Goal: Task Accomplishment & Management: Complete application form

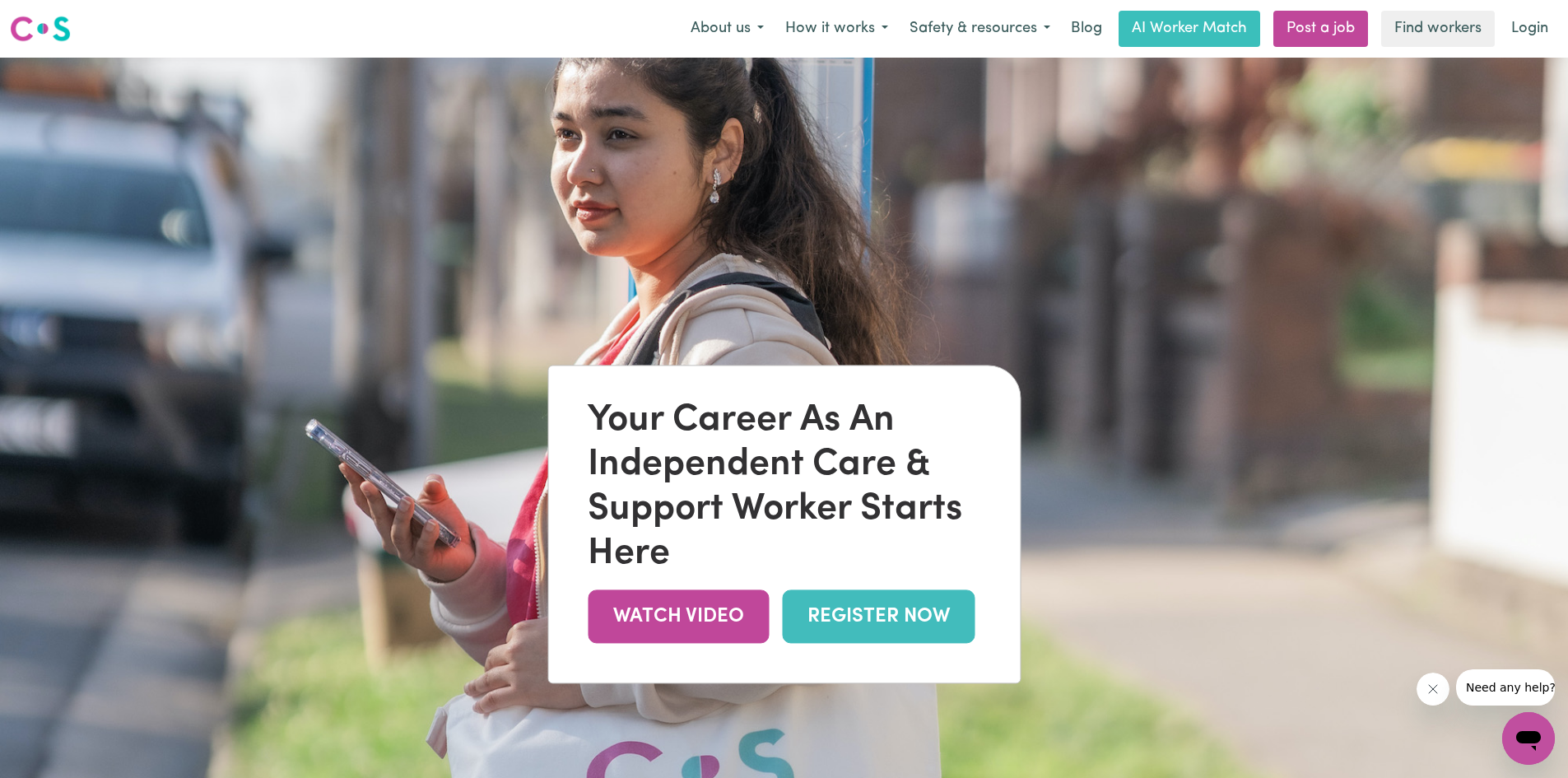
click at [935, 629] on link "REGISTER NOW" at bounding box center [877, 616] width 193 height 53
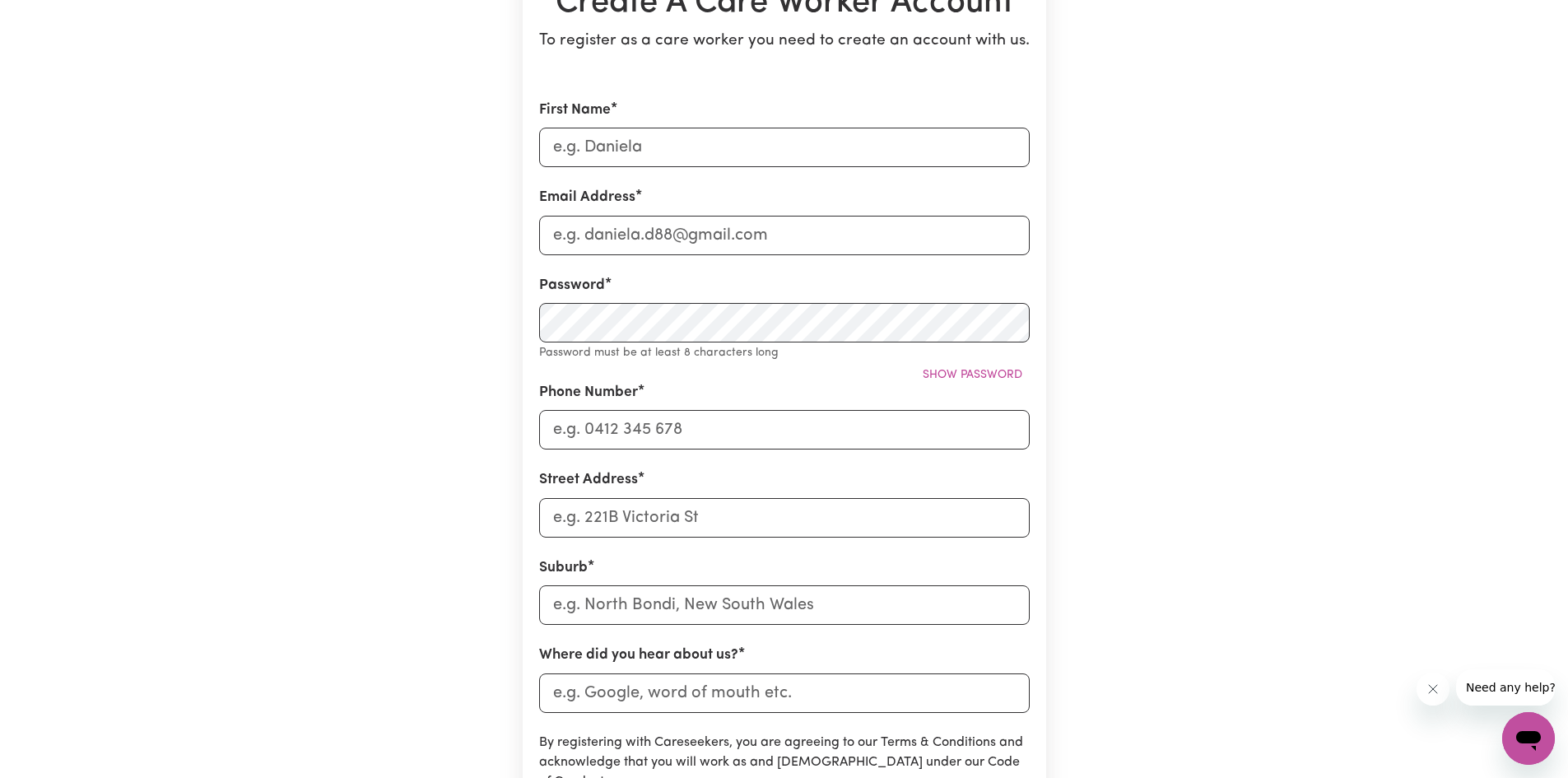
scroll to position [165, 0]
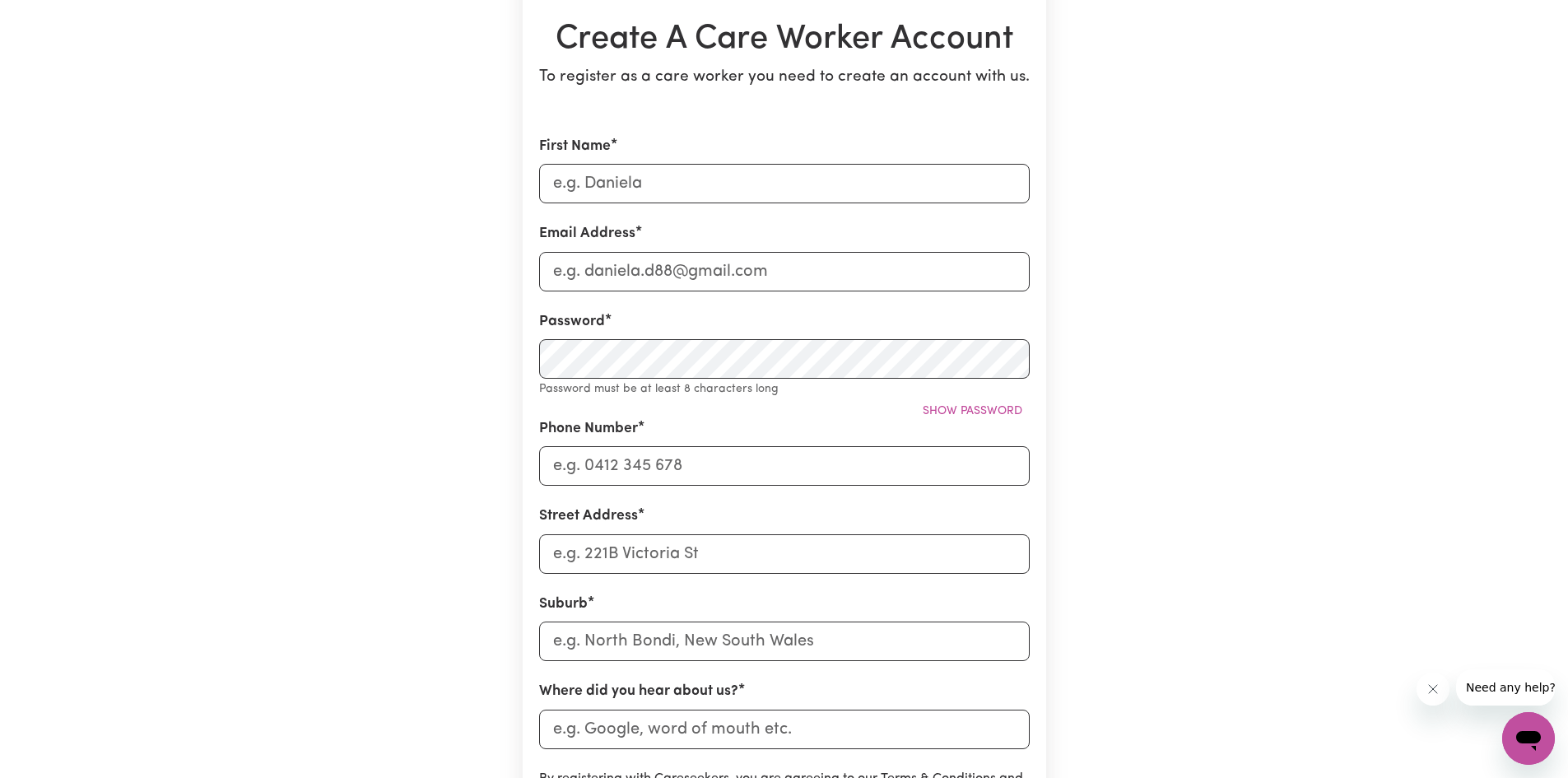
click at [712, 222] on form "First Name Email Address Password Password must be at least 8 characters long S…" at bounding box center [784, 572] width 491 height 873
click at [718, 193] on input "First Name" at bounding box center [784, 184] width 491 height 40
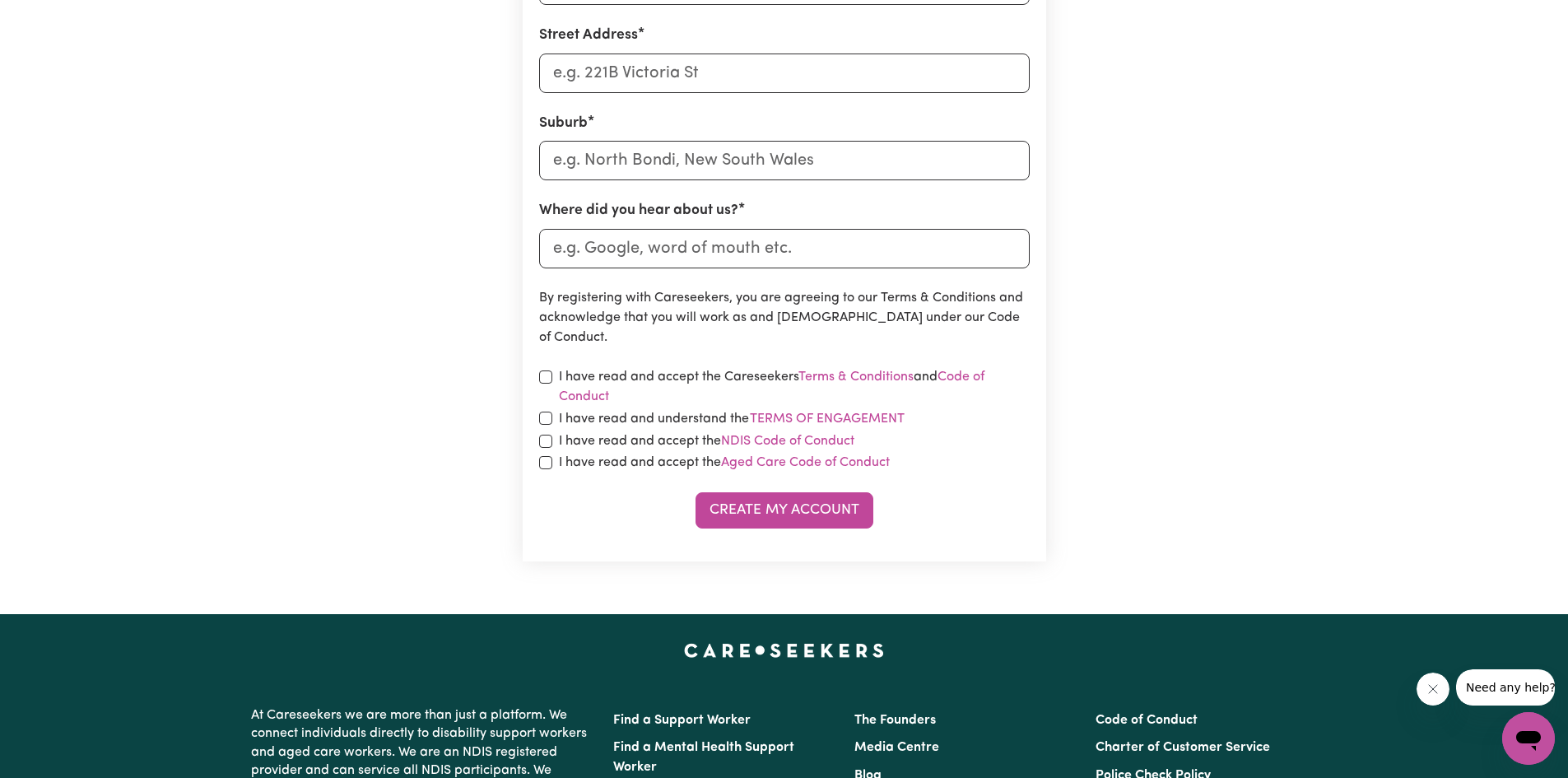
scroll to position [0, 0]
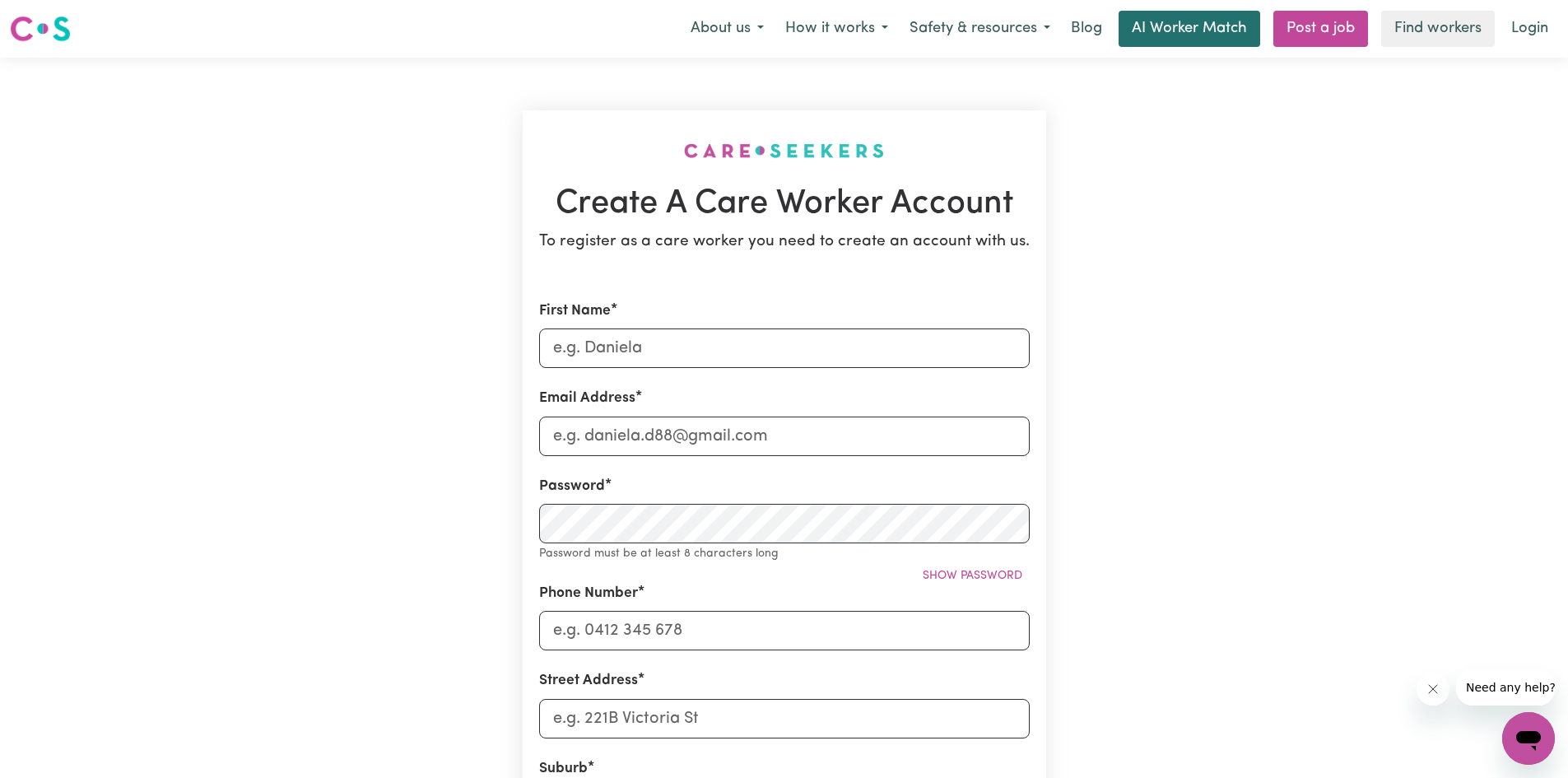
click at [1197, 24] on link "AI Worker Match" at bounding box center [1189, 29] width 141 height 36
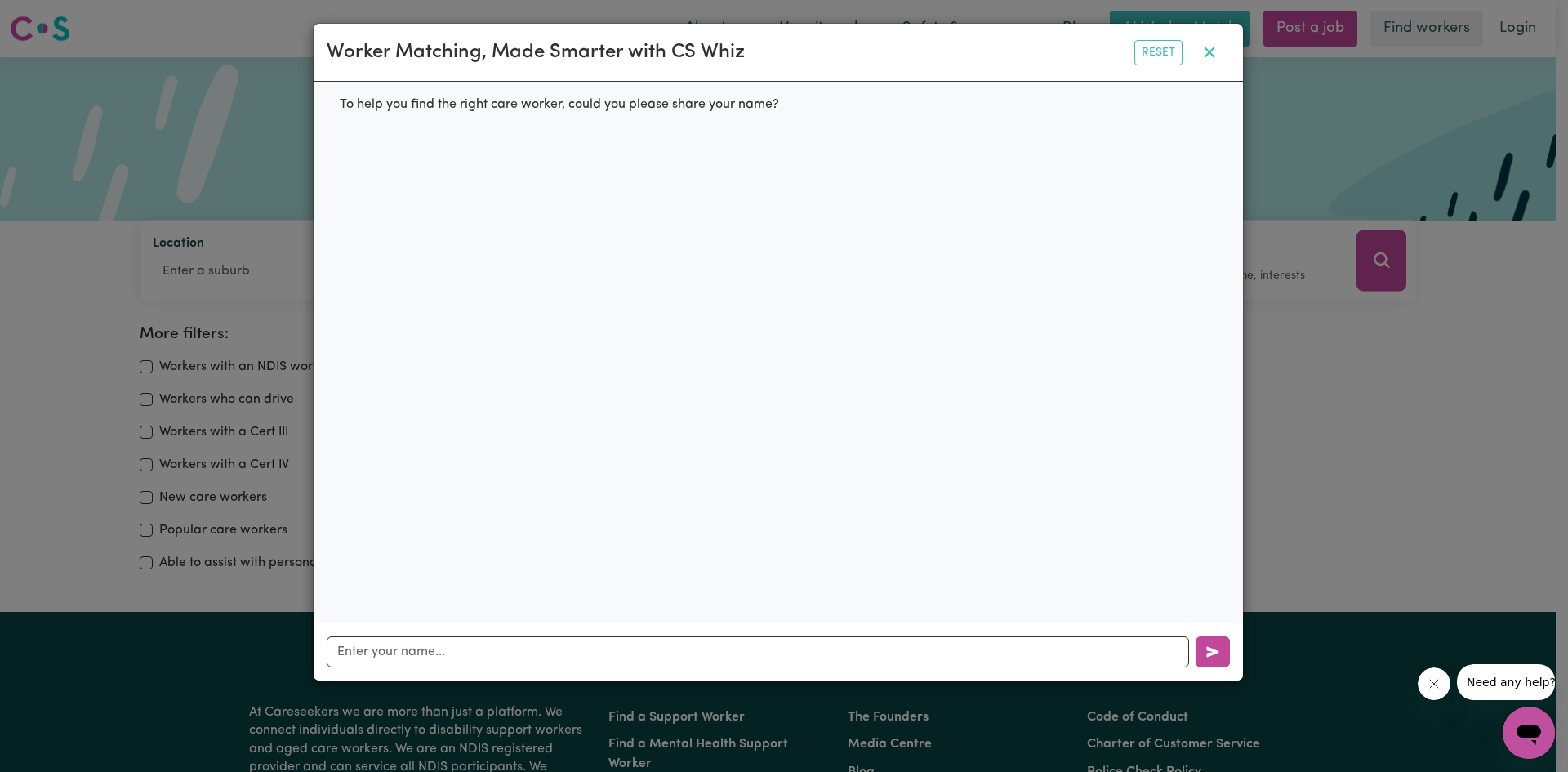
click at [1211, 49] on button "button" at bounding box center [1209, 52] width 40 height 31
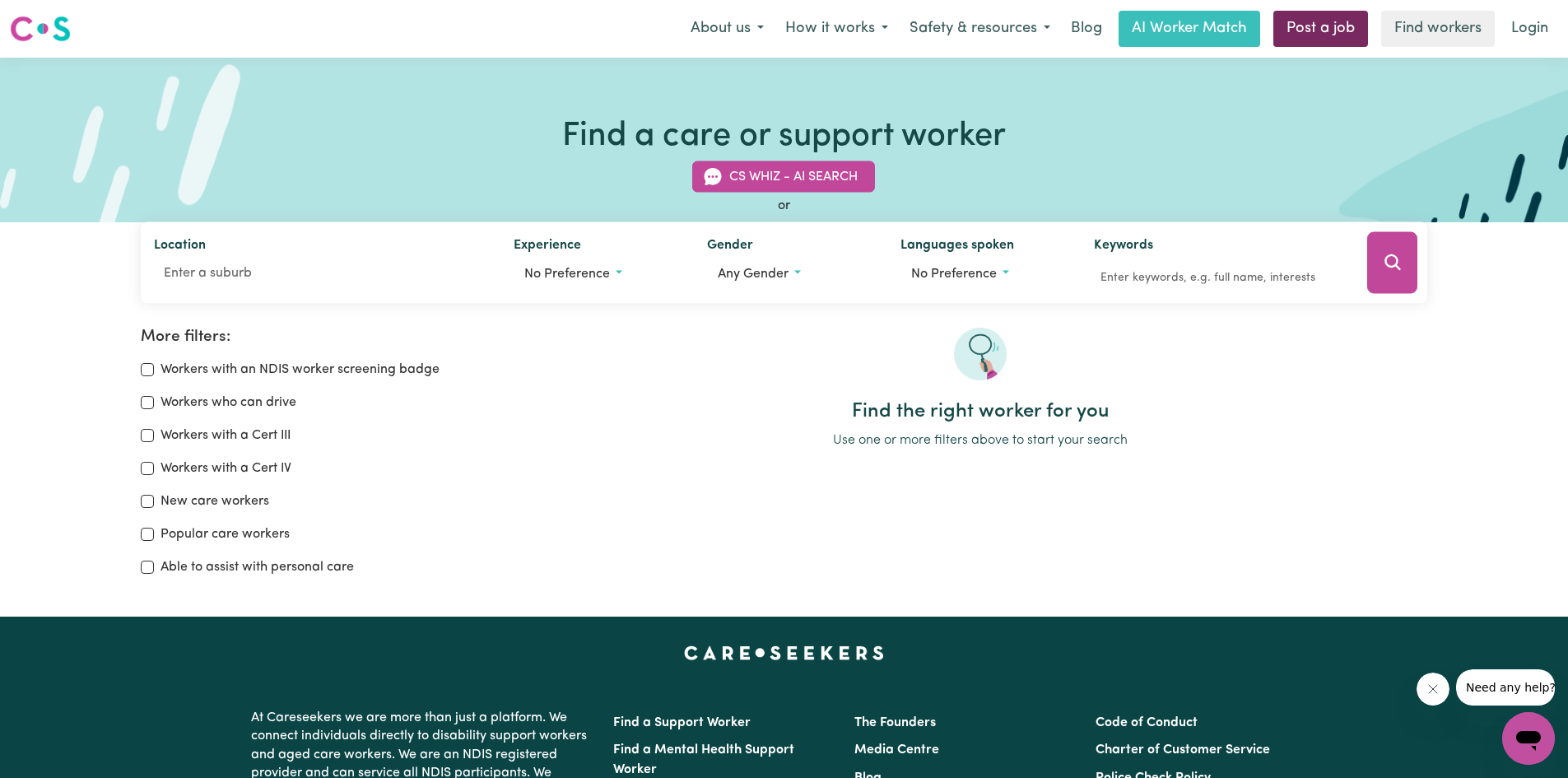
click at [1306, 38] on link "Post a job" at bounding box center [1320, 29] width 95 height 36
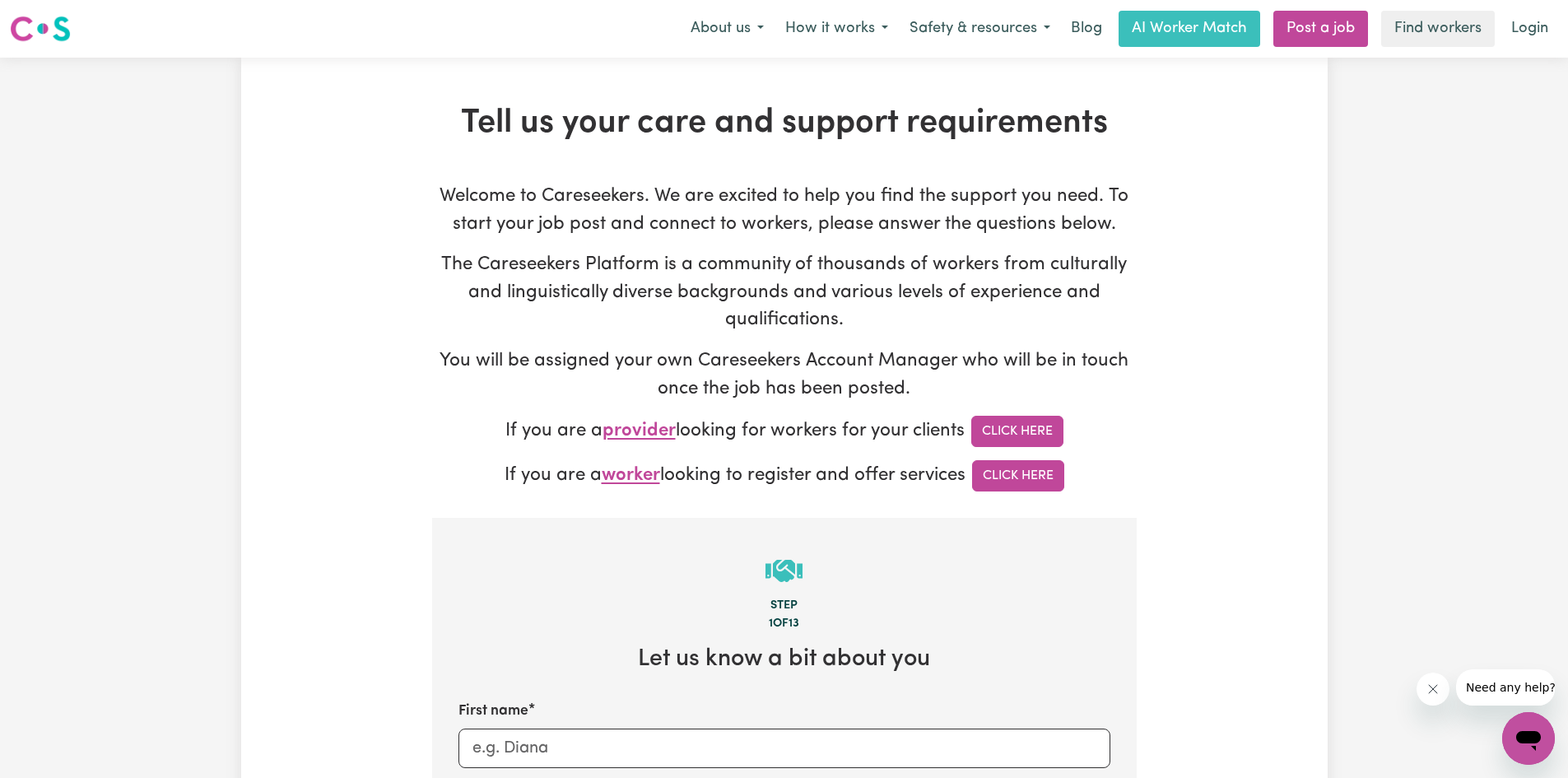
click at [617, 422] on span "provider" at bounding box center [638, 431] width 73 height 19
click at [623, 443] on p "If you are a provider looking for workers for your clients Click Here" at bounding box center [784, 431] width 704 height 32
click at [1032, 420] on link "Click Here" at bounding box center [1018, 431] width 92 height 32
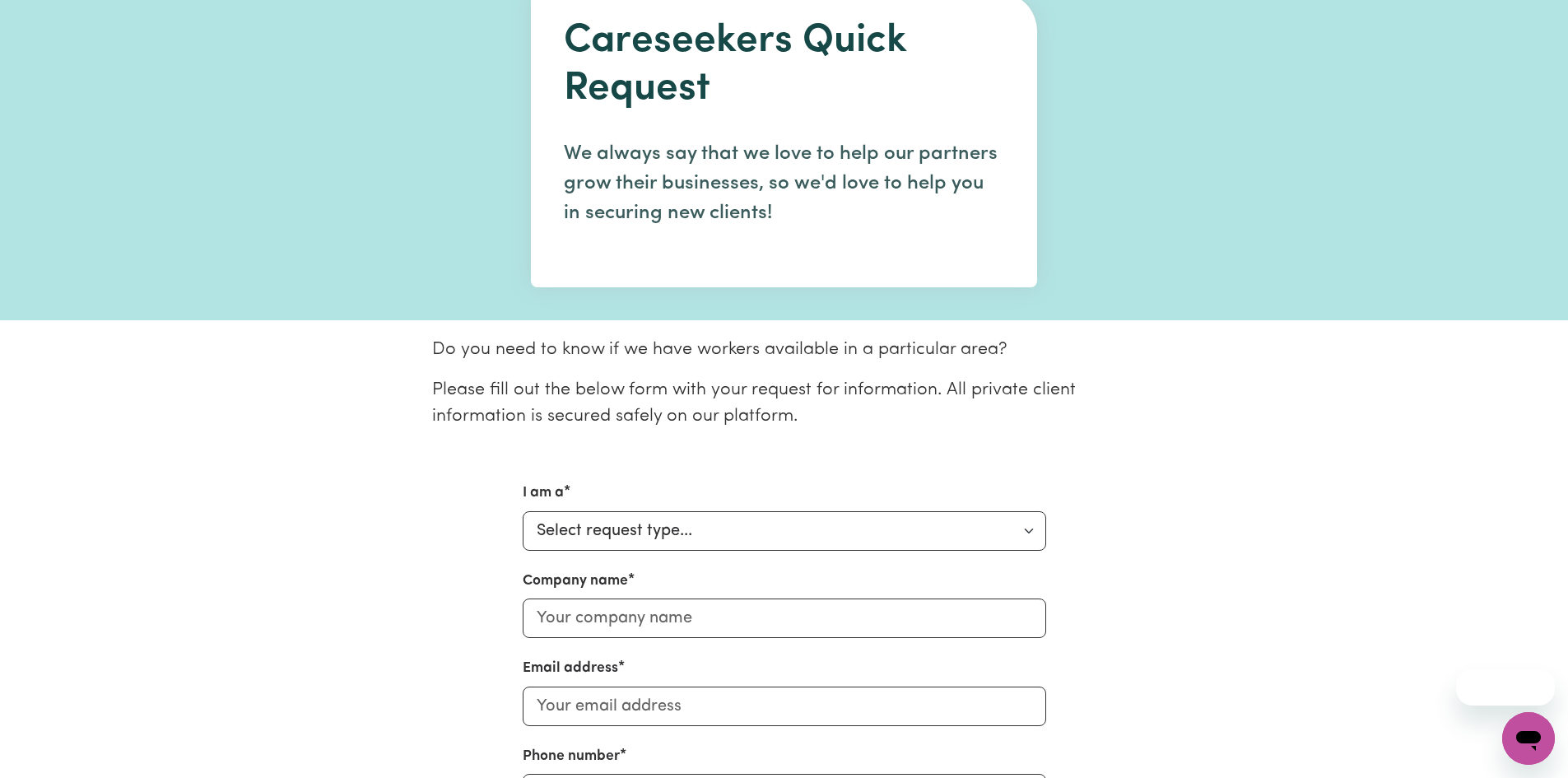
scroll to position [247, 0]
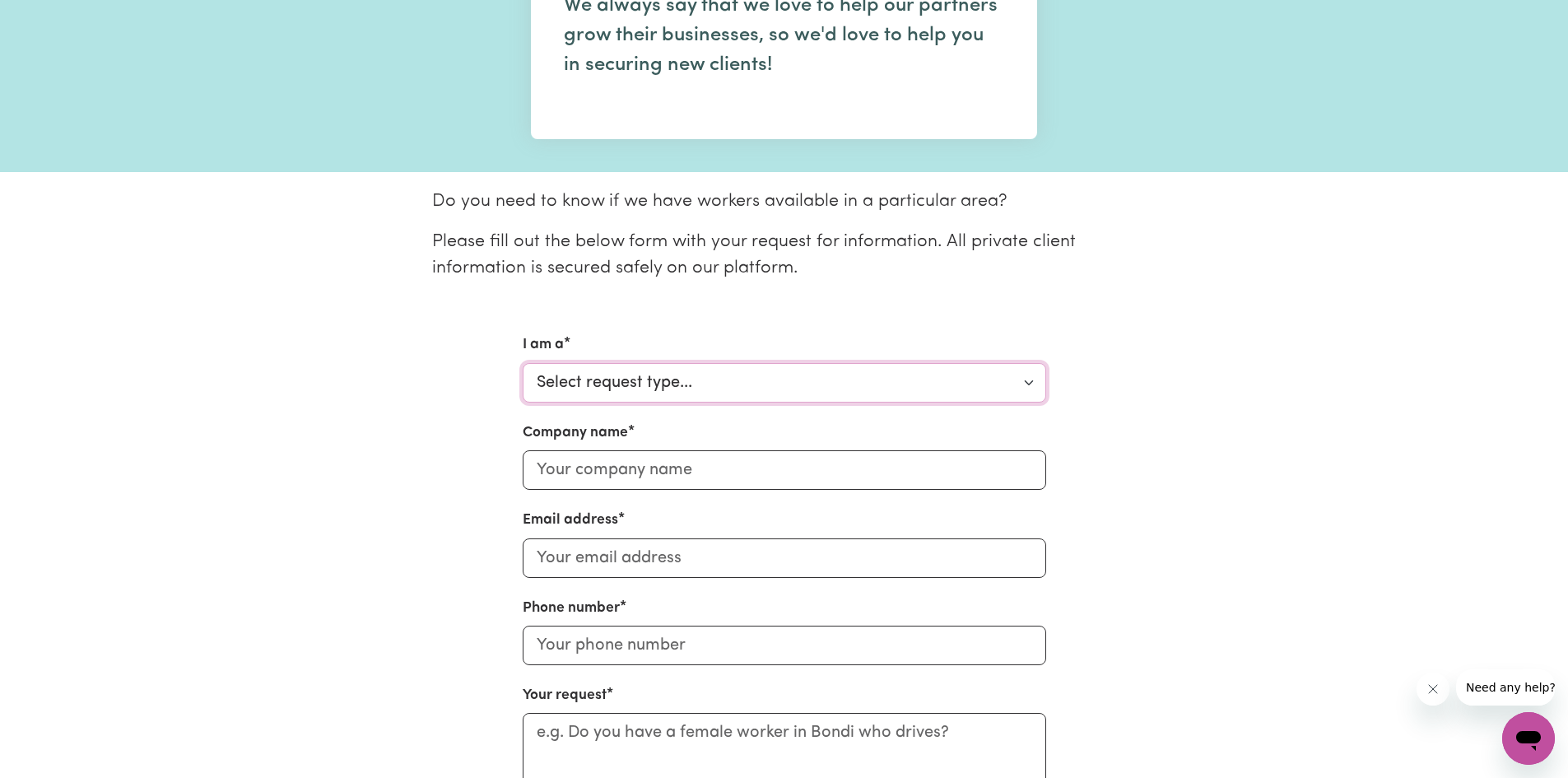
click at [711, 398] on select "Select request type... Individual looking for care and support for myself and m…" at bounding box center [784, 383] width 523 height 40
click at [1395, 312] on section "Do you need to know if we have workers available in a particular area? Please f…" at bounding box center [784, 549] width 1568 height 754
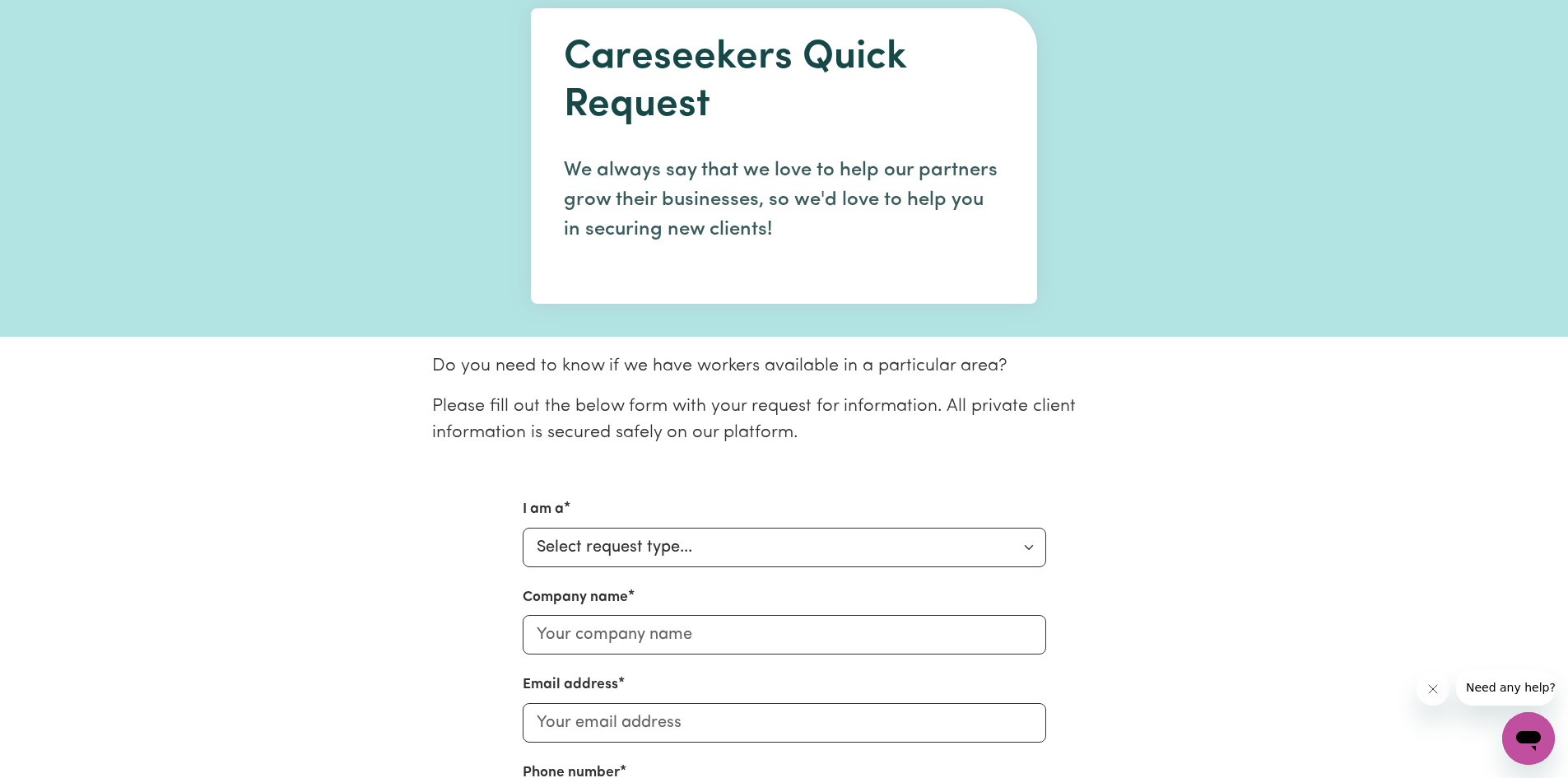
scroll to position [0, 0]
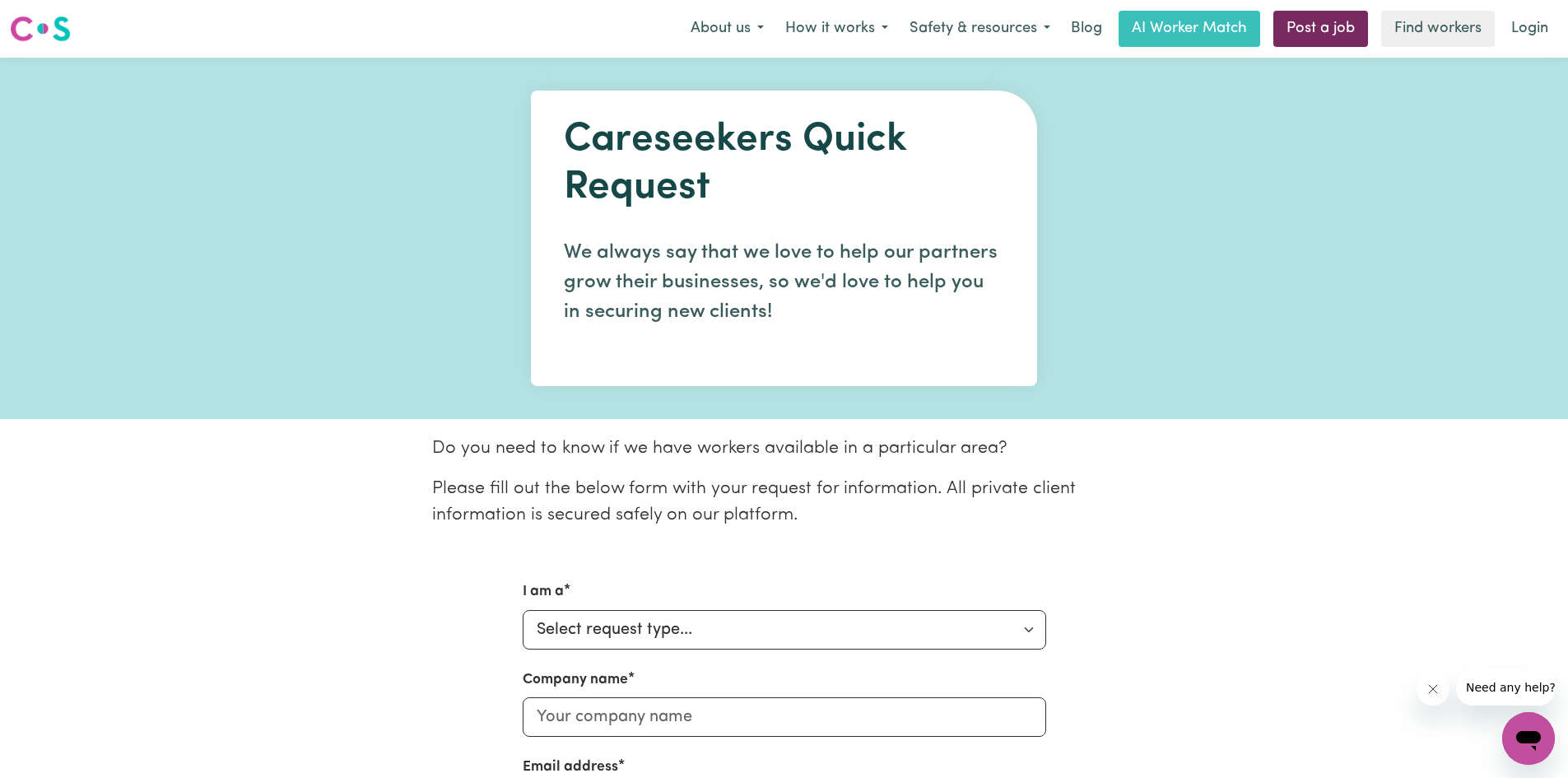
click at [1349, 19] on link "Post a job" at bounding box center [1320, 29] width 95 height 36
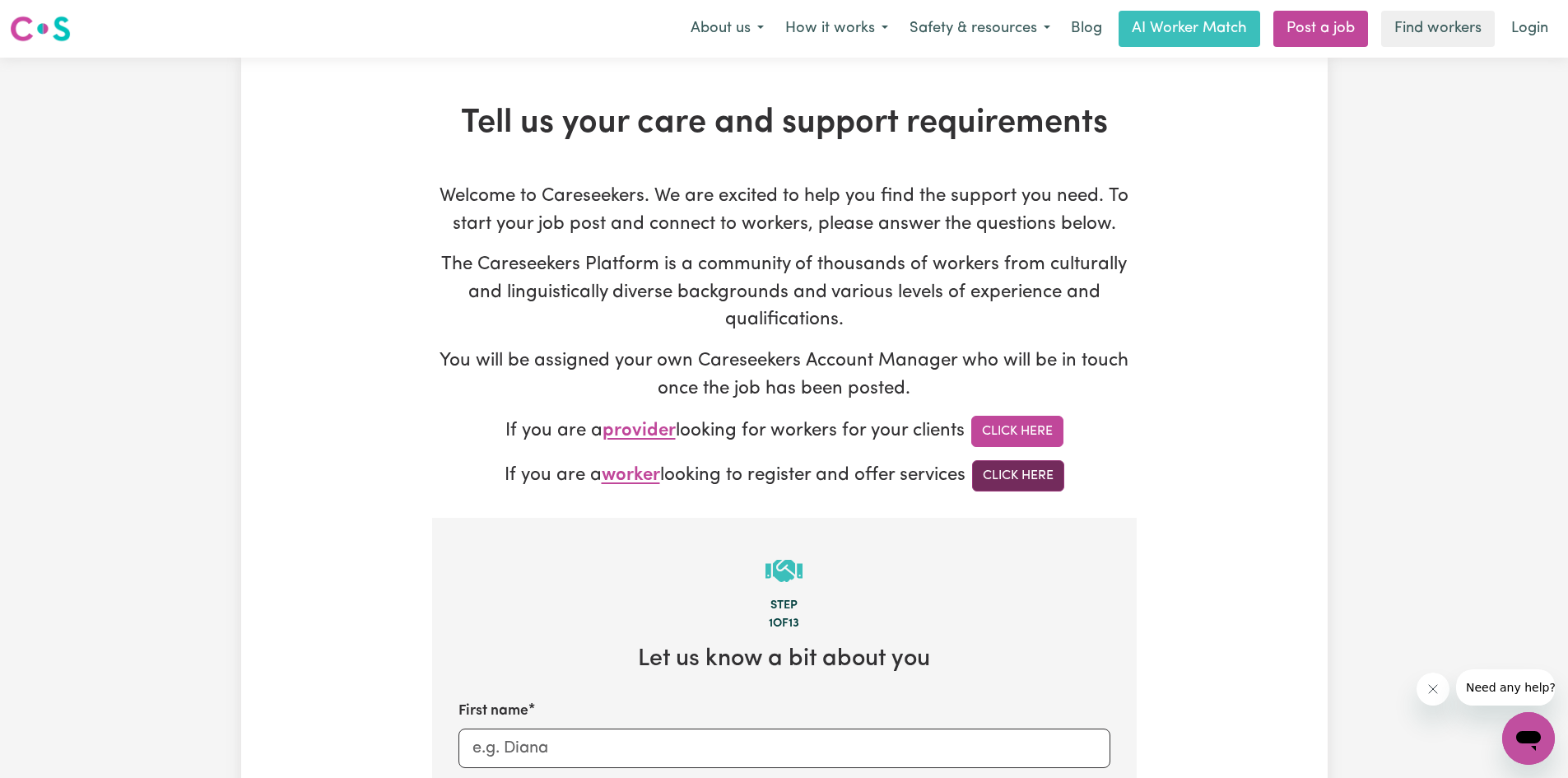
click at [1002, 473] on link "Click Here" at bounding box center [1018, 475] width 92 height 32
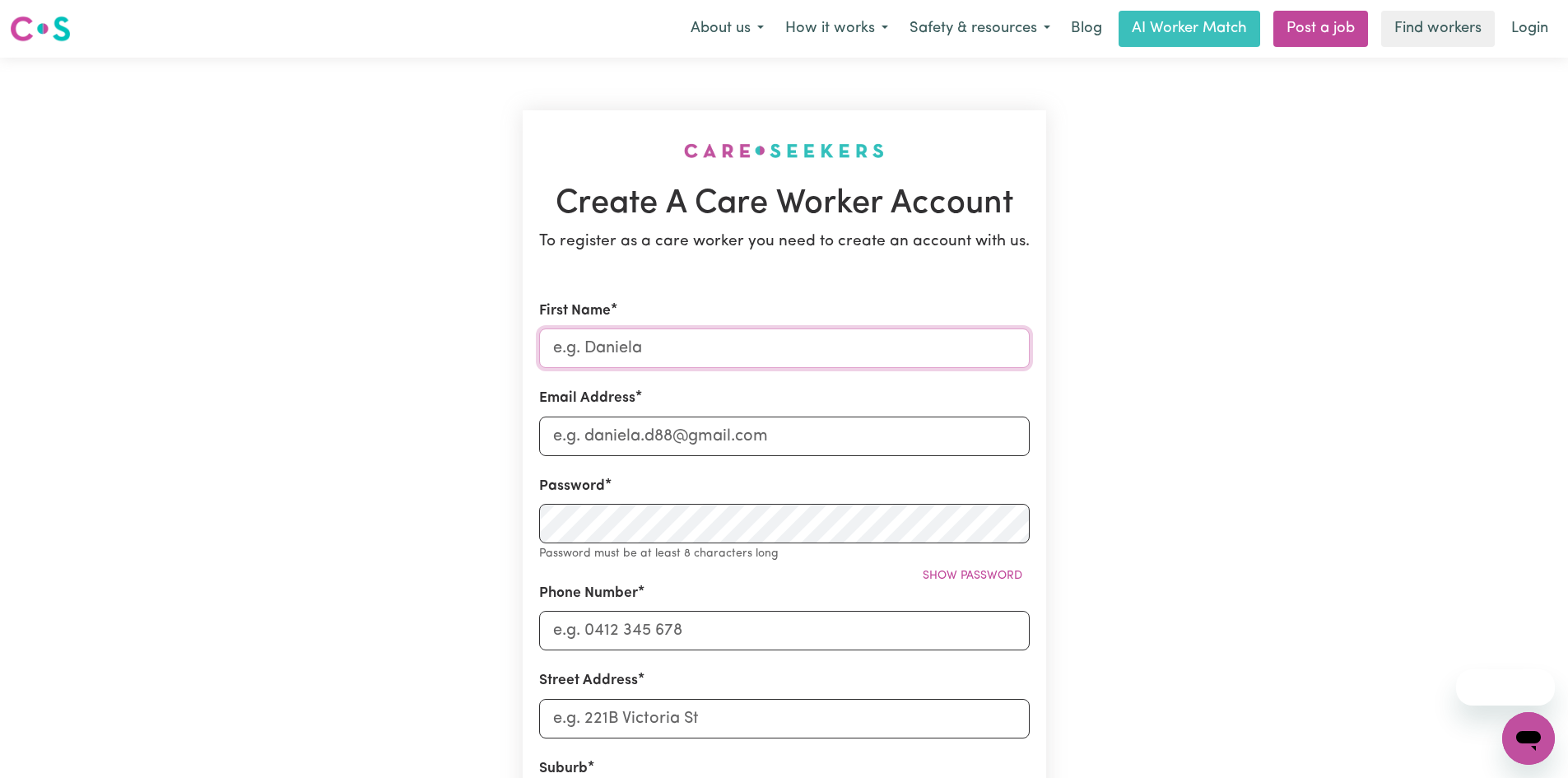
drag, startPoint x: 836, startPoint y: 359, endPoint x: 834, endPoint y: 368, distance: 9.2
click at [836, 362] on input "First Name" at bounding box center [784, 349] width 491 height 40
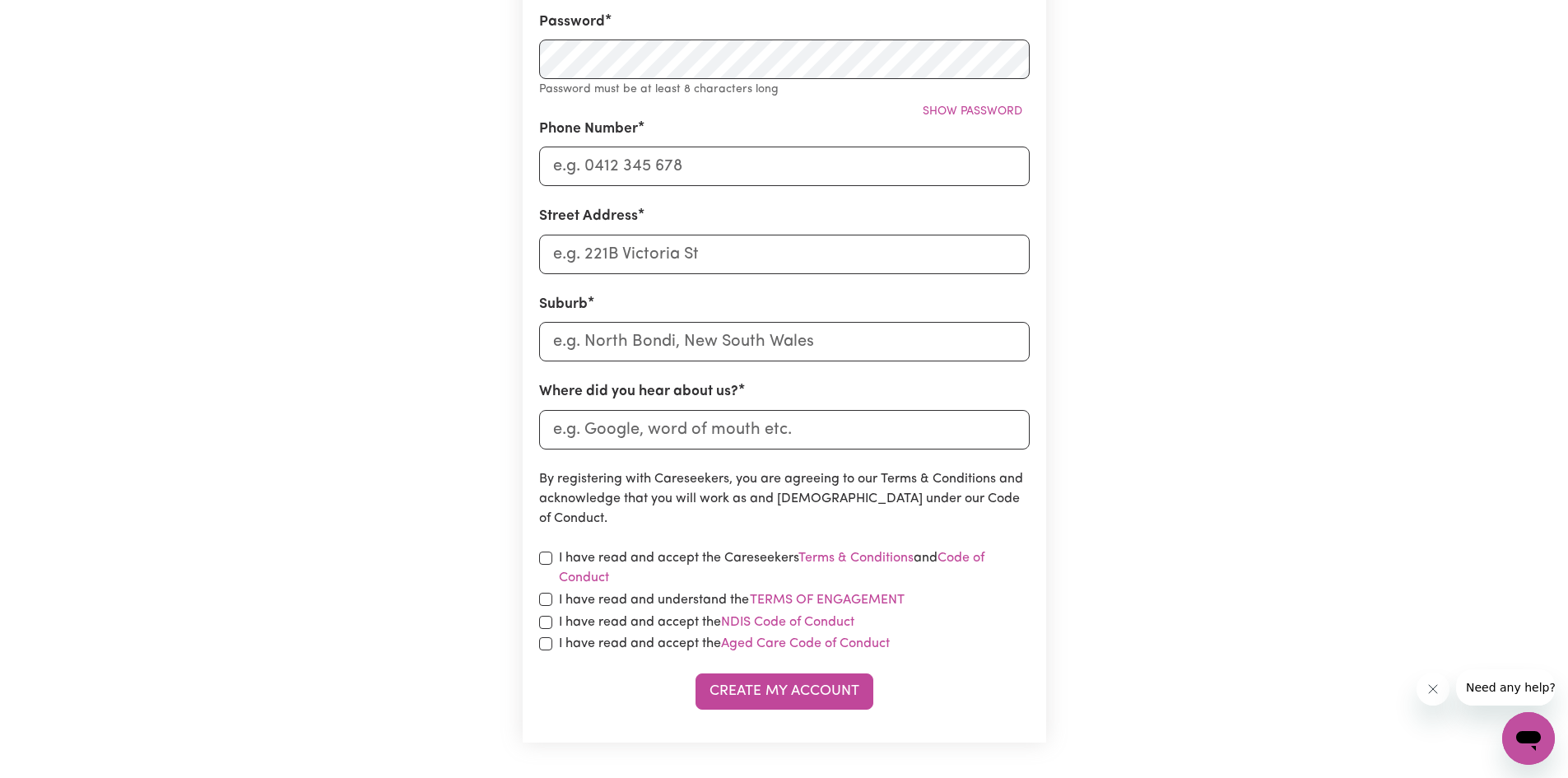
scroll to position [494, 0]
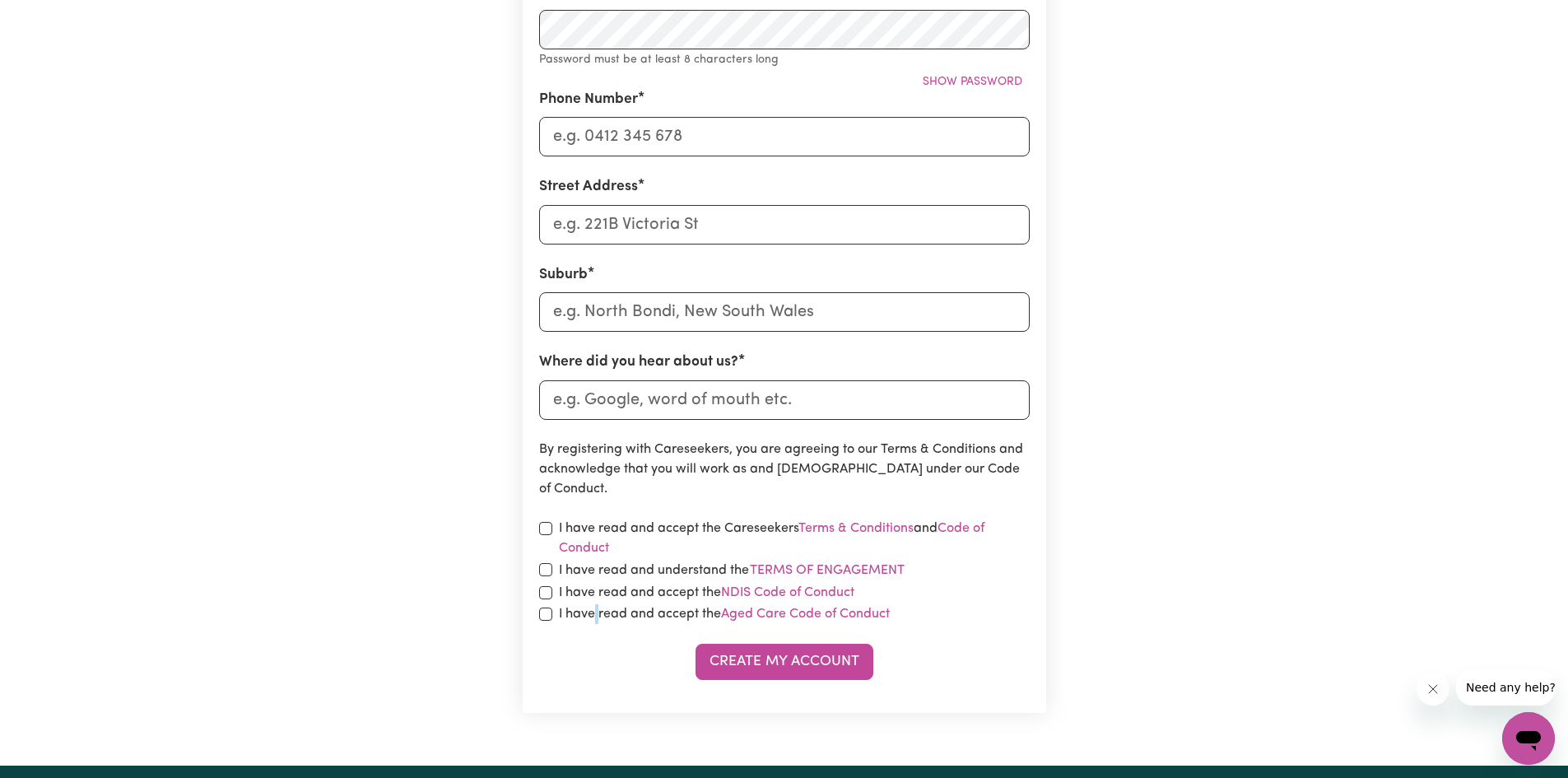
click at [598, 613] on label "I have read and accept the Aged Care Code of Conduct" at bounding box center [723, 614] width 330 height 20
click at [594, 594] on label "I have read and accept the NDIS Code of Conduct" at bounding box center [706, 593] width 295 height 20
click at [548, 591] on input "checkbox" at bounding box center [545, 592] width 14 height 14
checkbox input "true"
click at [549, 607] on div "I have read and accept the Aged Care Code of Conduct" at bounding box center [784, 614] width 491 height 20
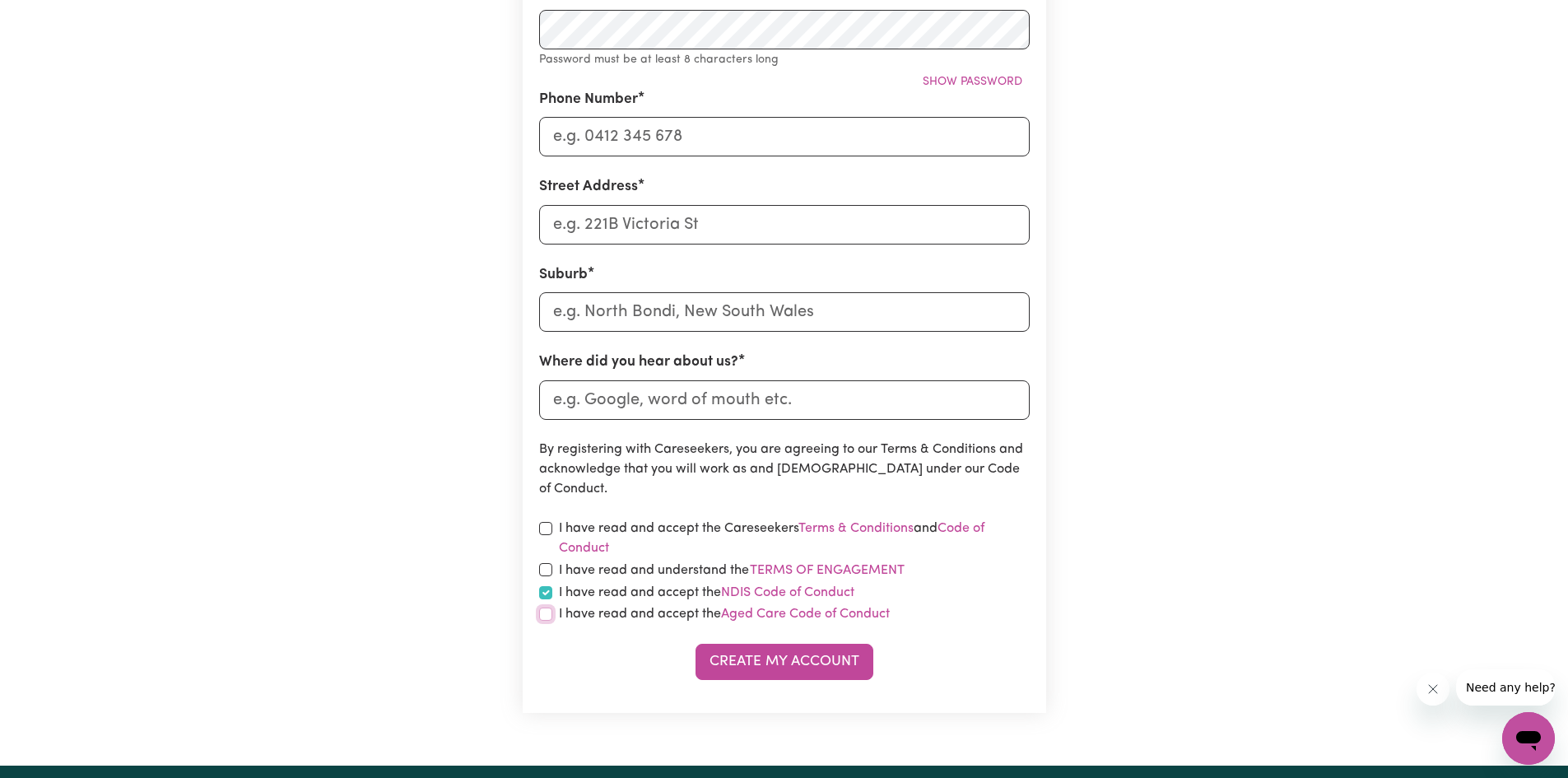
click at [547, 613] on input "checkbox" at bounding box center [545, 614] width 14 height 14
checkbox input "true"
click at [539, 568] on input "checkbox" at bounding box center [545, 570] width 14 height 14
checkbox input "true"
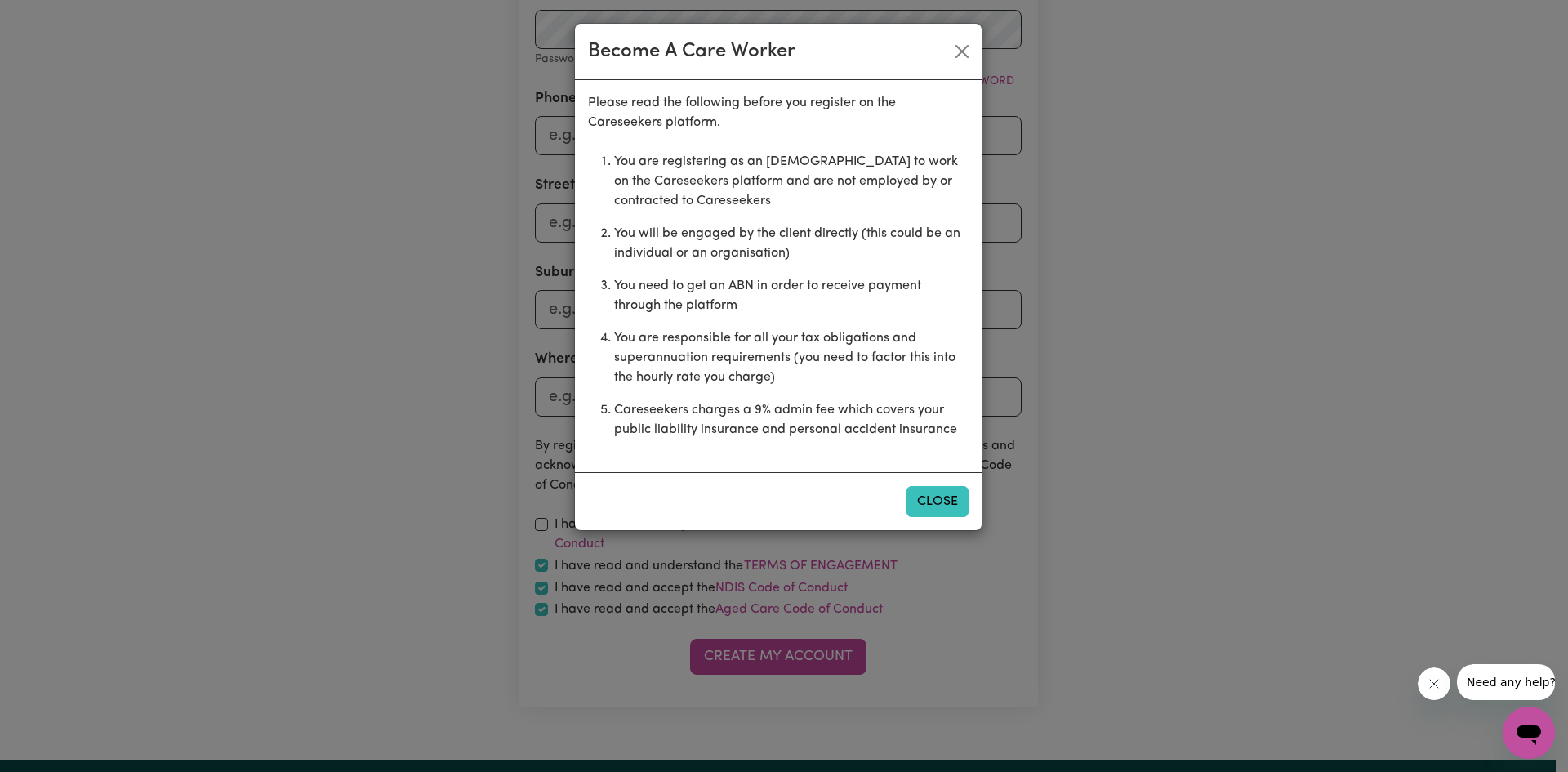
click at [964, 492] on button "Close" at bounding box center [937, 501] width 62 height 31
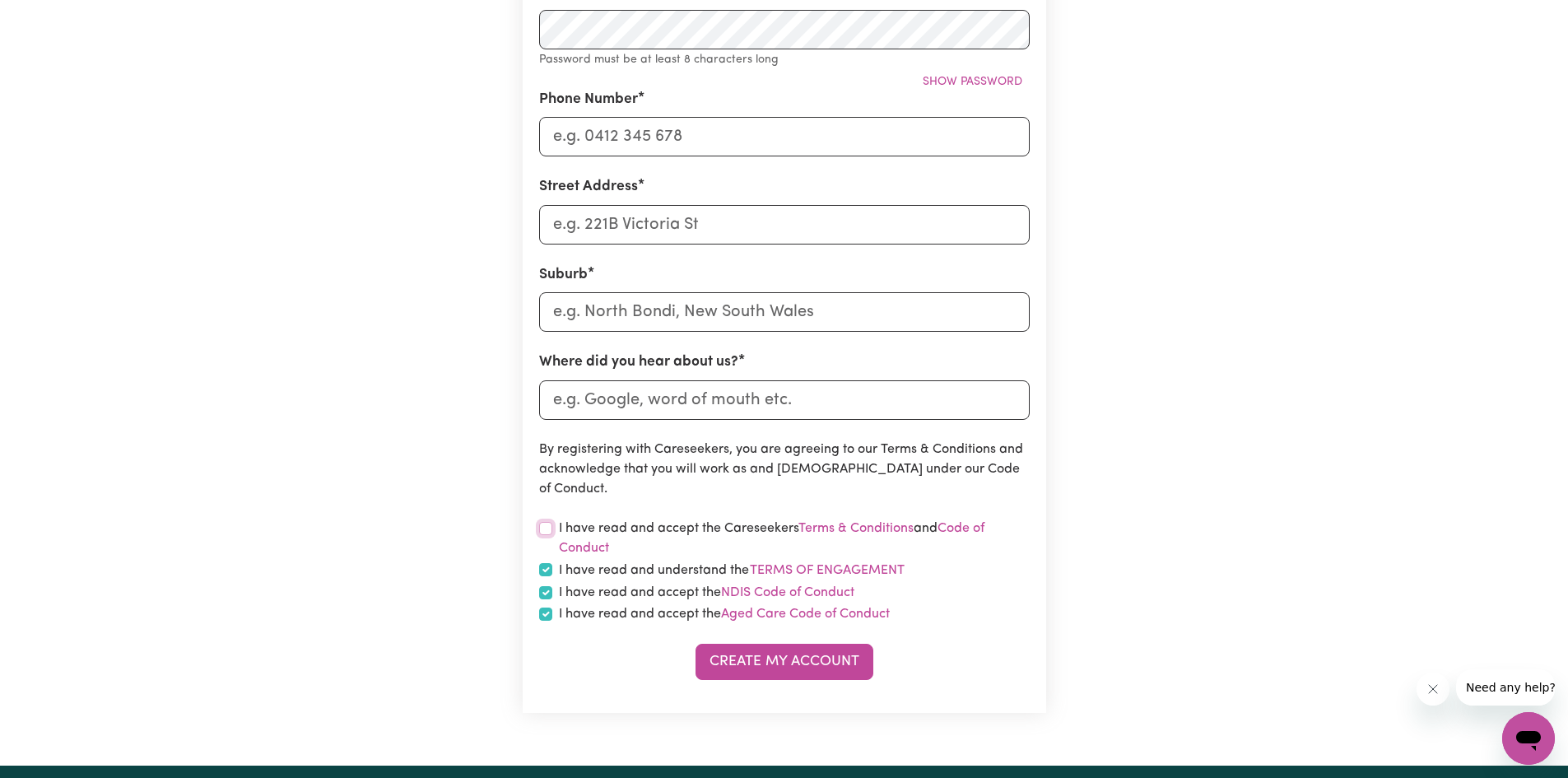
click at [545, 529] on input "checkbox" at bounding box center [545, 528] width 14 height 14
checkbox input "true"
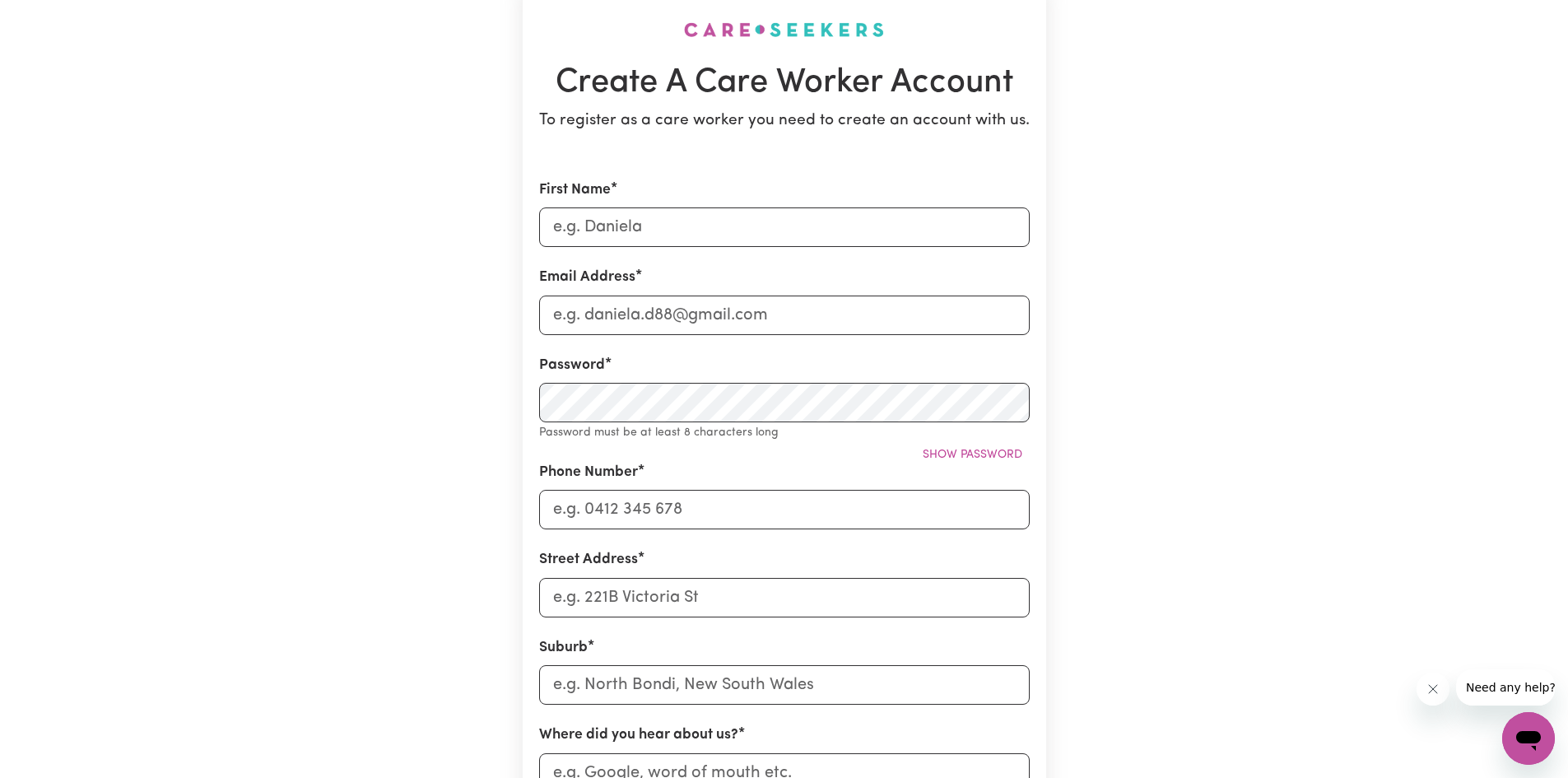
scroll to position [82, 0]
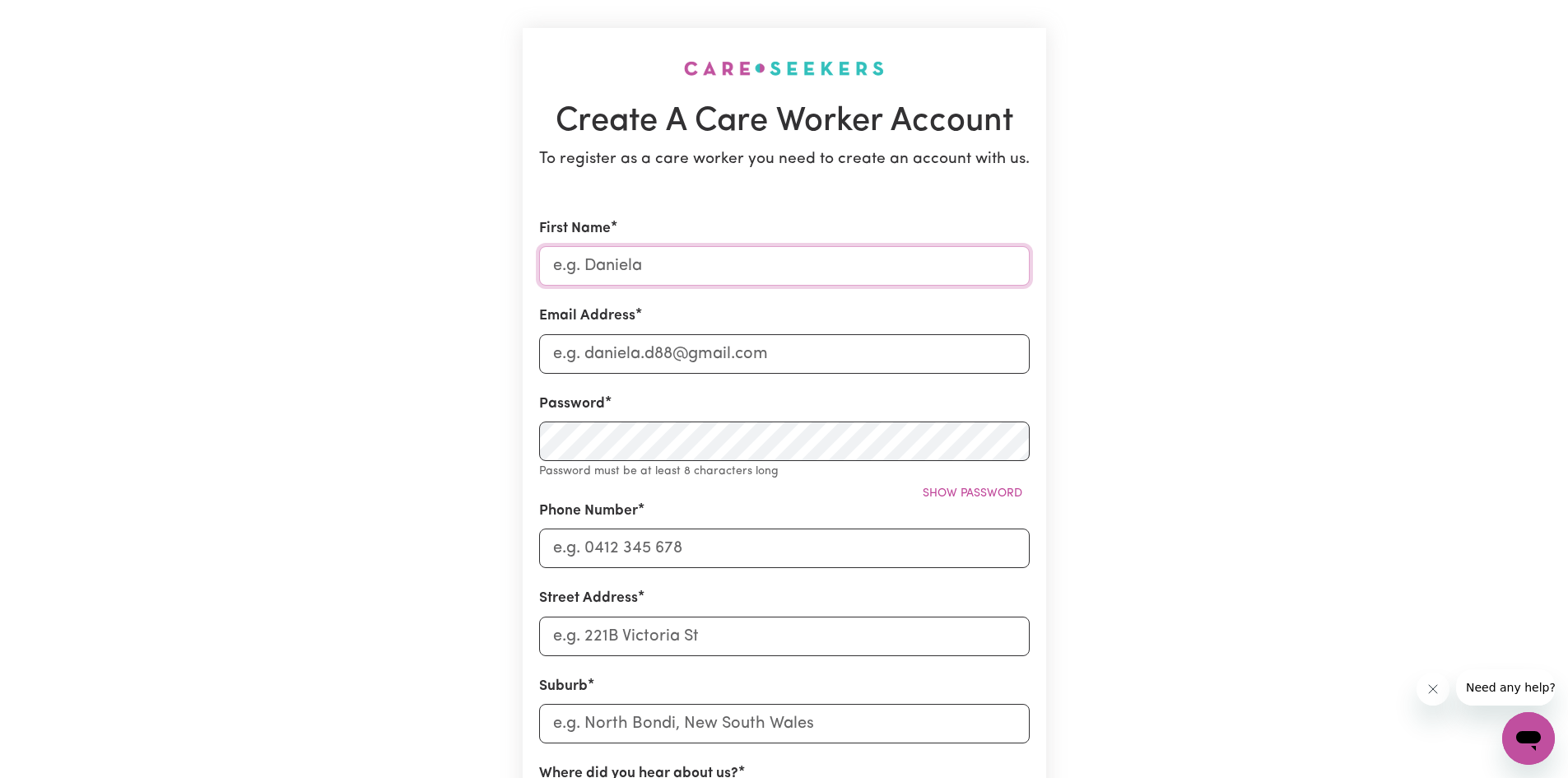
click at [655, 273] on input "First Name" at bounding box center [784, 266] width 491 height 40
type input "Navneet"
click at [646, 366] on input "Email Address" at bounding box center [784, 354] width 491 height 40
